Goal: Navigation & Orientation: Find specific page/section

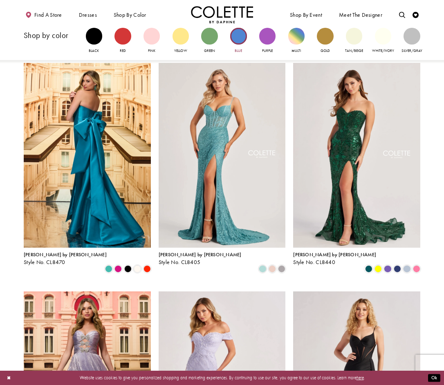
click at [241, 39] on div "Primary block" at bounding box center [238, 36] width 16 height 16
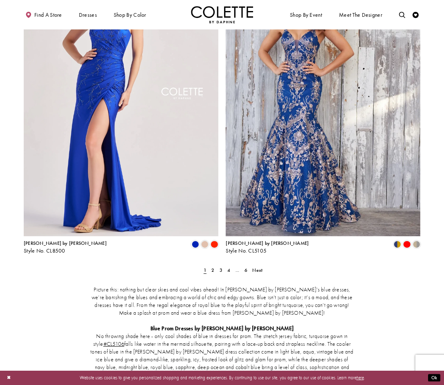
scroll to position [1026, 0]
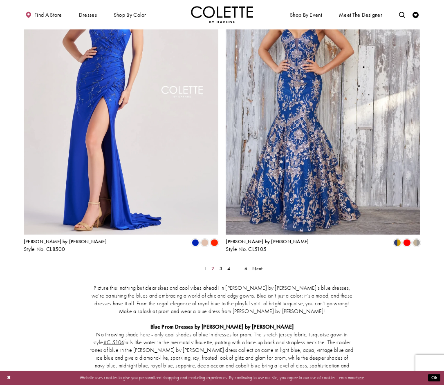
click at [212, 266] on span "2" at bounding box center [213, 269] width 3 height 7
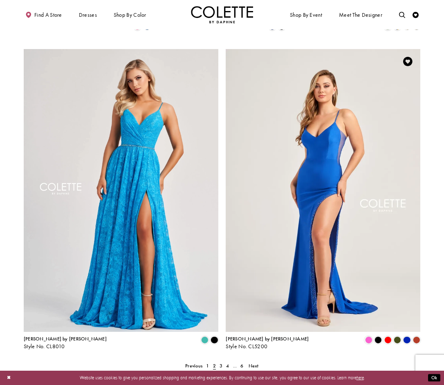
scroll to position [938, 0]
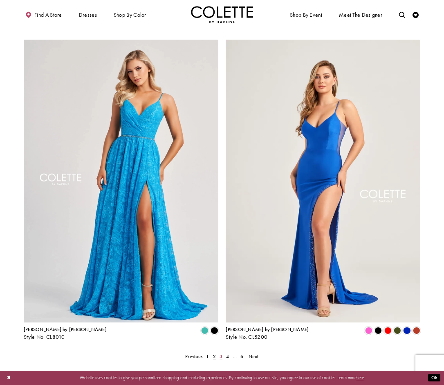
click at [221, 354] on span "3" at bounding box center [221, 357] width 3 height 7
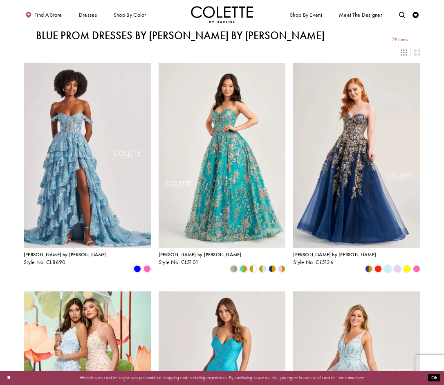
scroll to position [1026, 0]
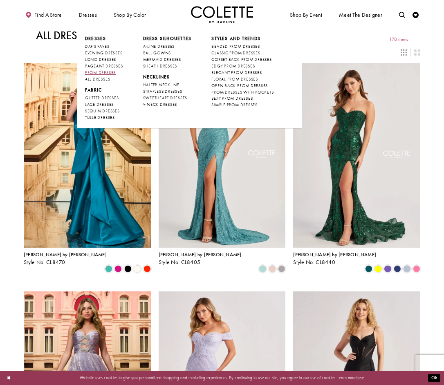
click at [98, 70] on span "PROM DRESSES" at bounding box center [100, 72] width 31 height 5
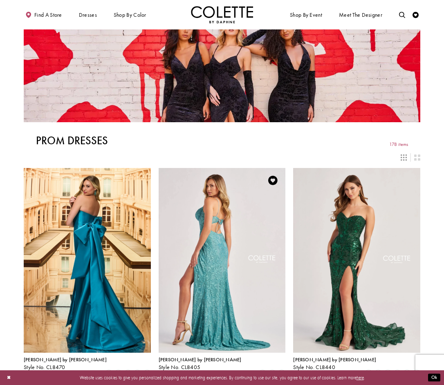
scroll to position [21, 0]
